Goal: Task Accomplishment & Management: Use online tool/utility

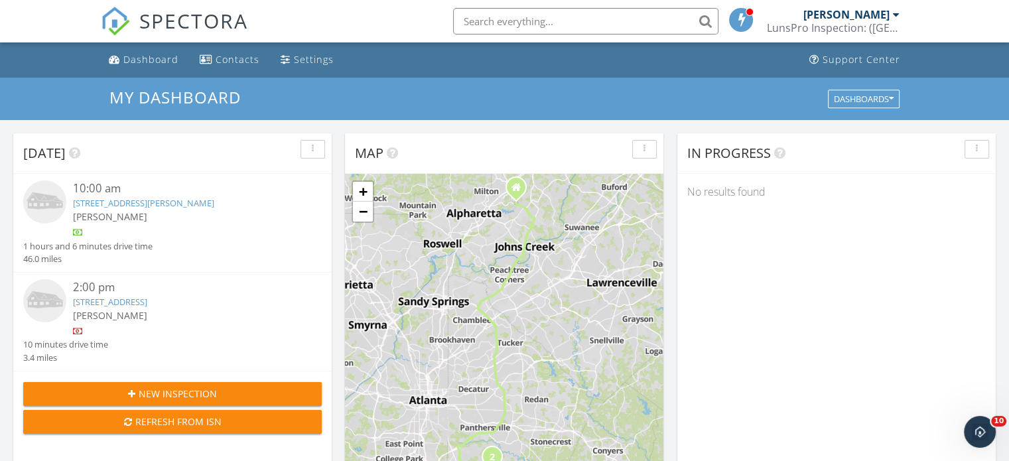
click at [176, 209] on link "[STREET_ADDRESS][PERSON_NAME]" at bounding box center [143, 203] width 141 height 12
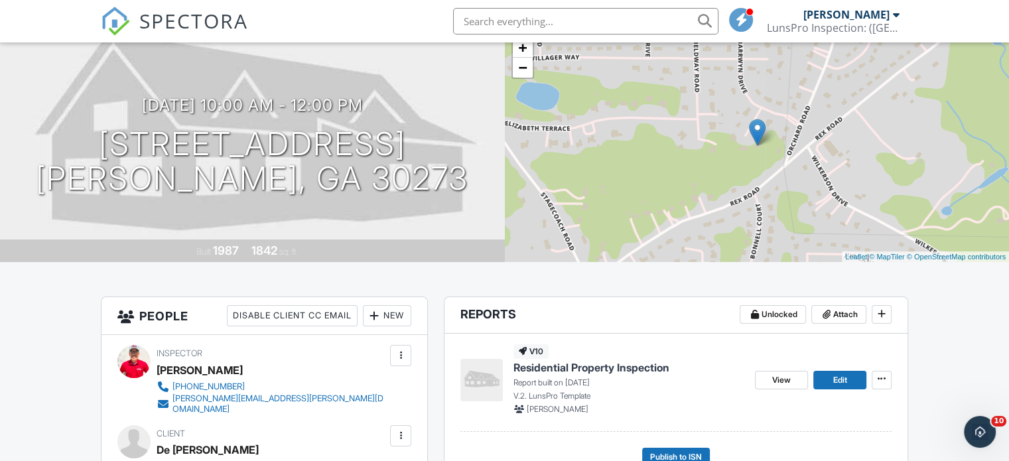
scroll to position [265, 0]
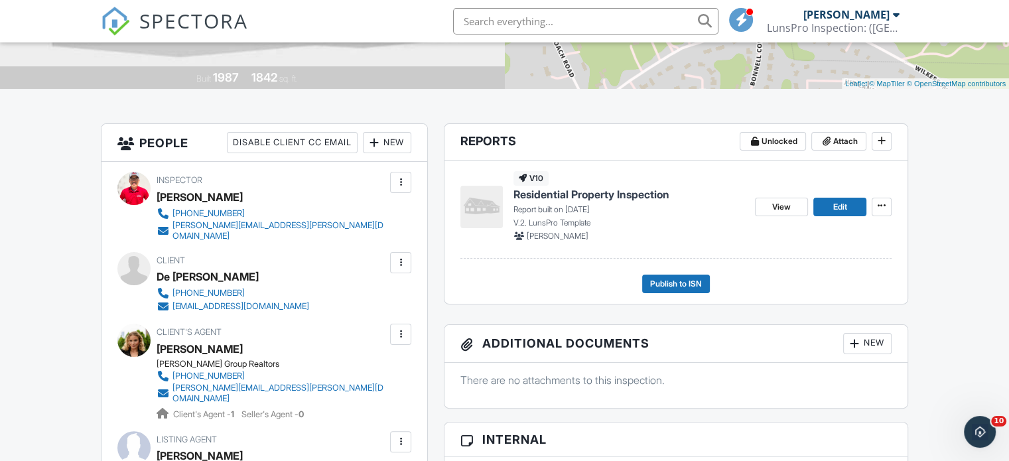
click at [645, 196] on span "Residential Property Inspection" at bounding box center [591, 194] width 156 height 15
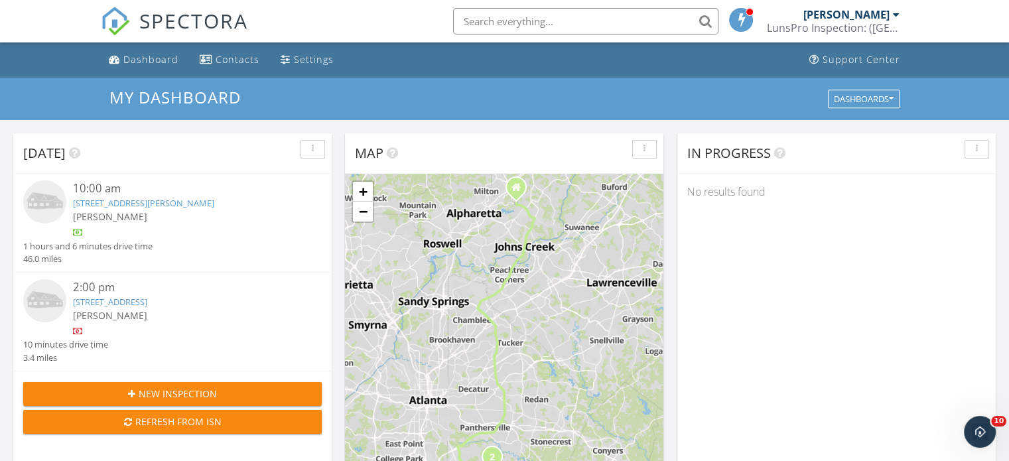
click at [114, 300] on link "[STREET_ADDRESS]" at bounding box center [110, 302] width 74 height 12
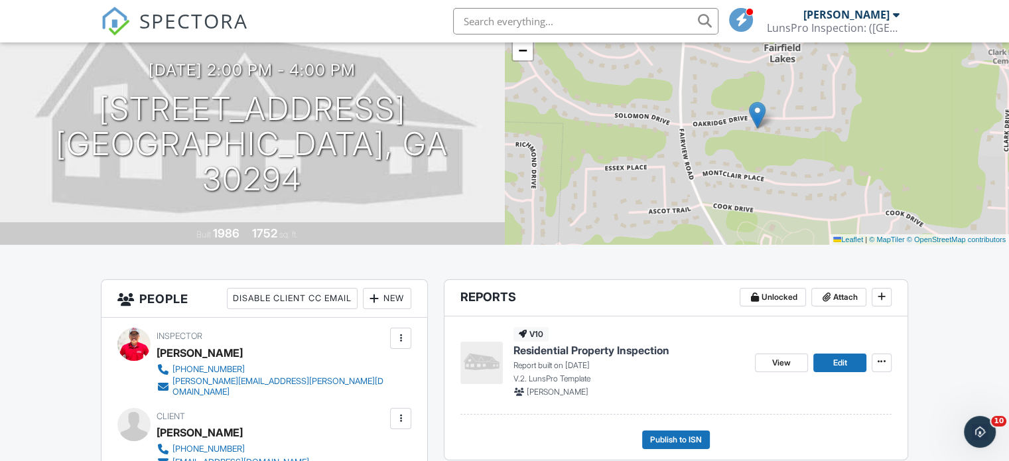
scroll to position [199, 0]
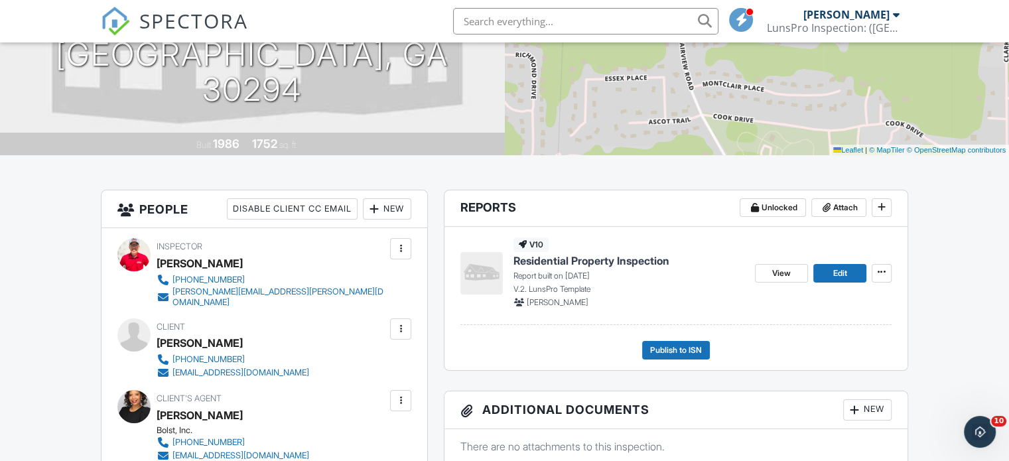
click at [617, 261] on span "Residential Property Inspection" at bounding box center [591, 260] width 156 height 15
